Goal: Task Accomplishment & Management: Complete application form

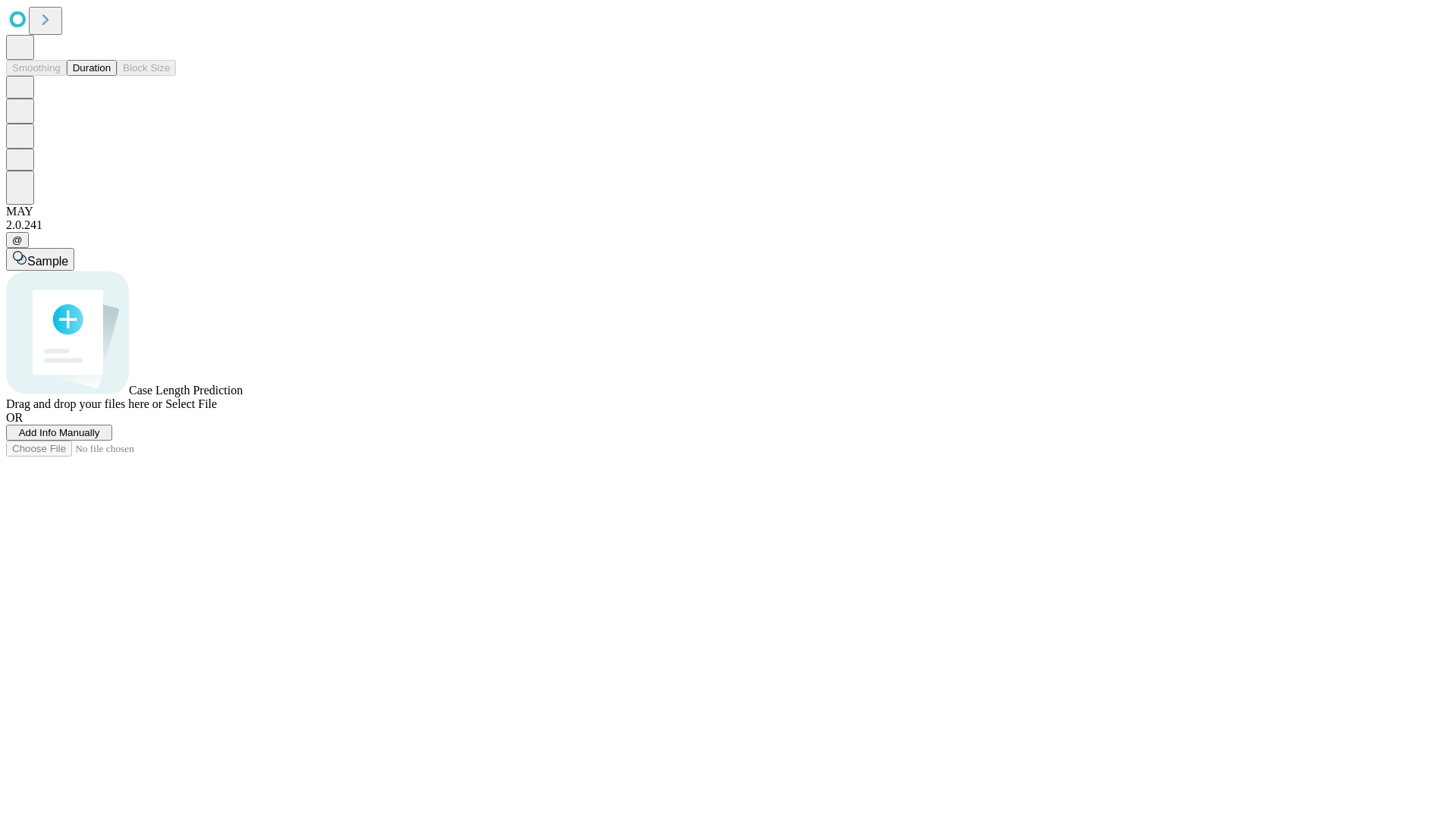
click at [100, 439] on span "Add Info Manually" at bounding box center [59, 432] width 81 height 12
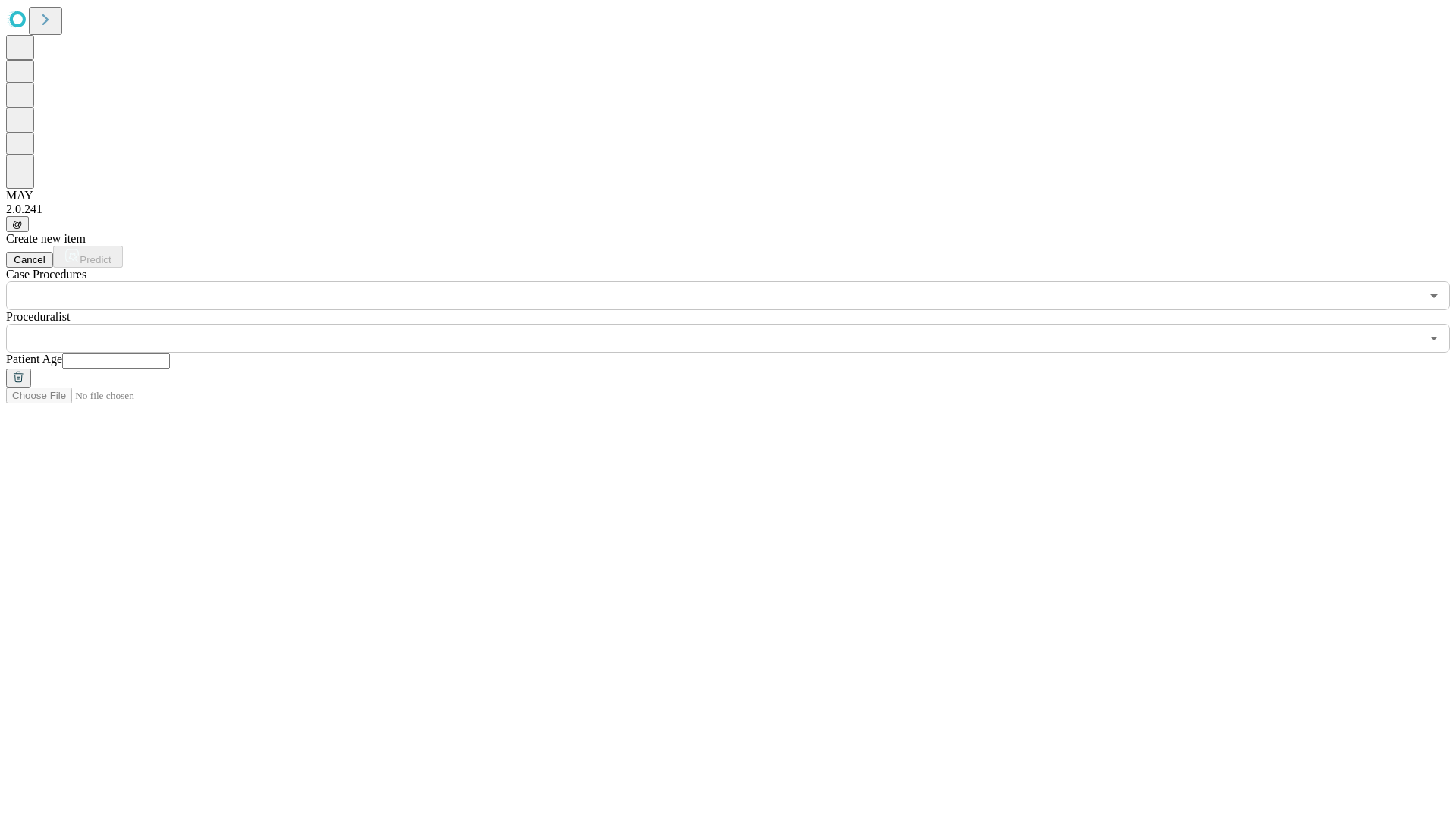
click at [170, 353] on input "text" at bounding box center [116, 361] width 108 height 15
type input "**"
click at [738, 324] on input "text" at bounding box center [713, 338] width 1415 height 29
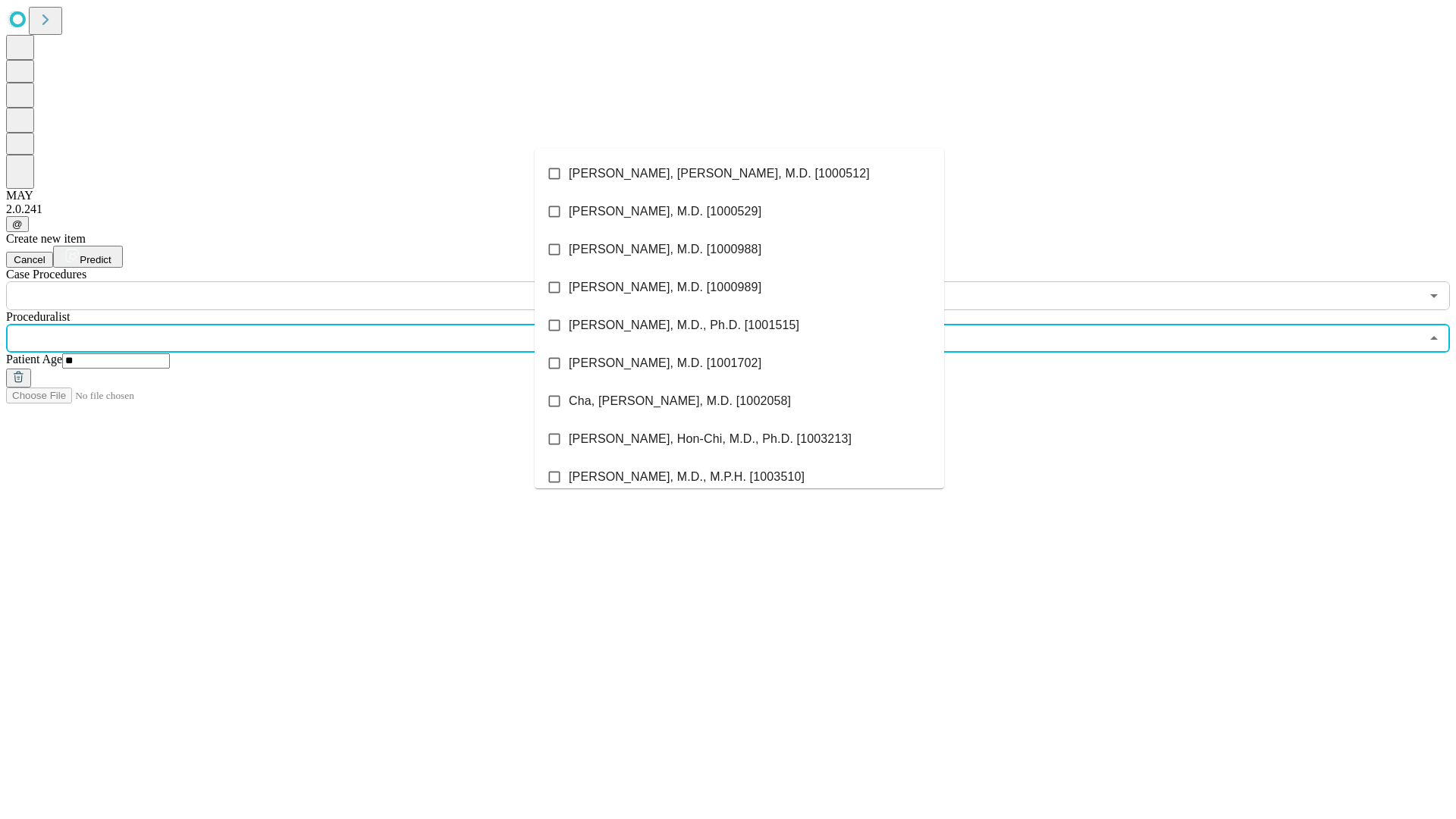
click at [739, 174] on li "[PERSON_NAME], [PERSON_NAME], M.D. [1000512]" at bounding box center [739, 173] width 410 height 38
click at [318, 282] on input "text" at bounding box center [713, 296] width 1415 height 29
